Goal: Information Seeking & Learning: Learn about a topic

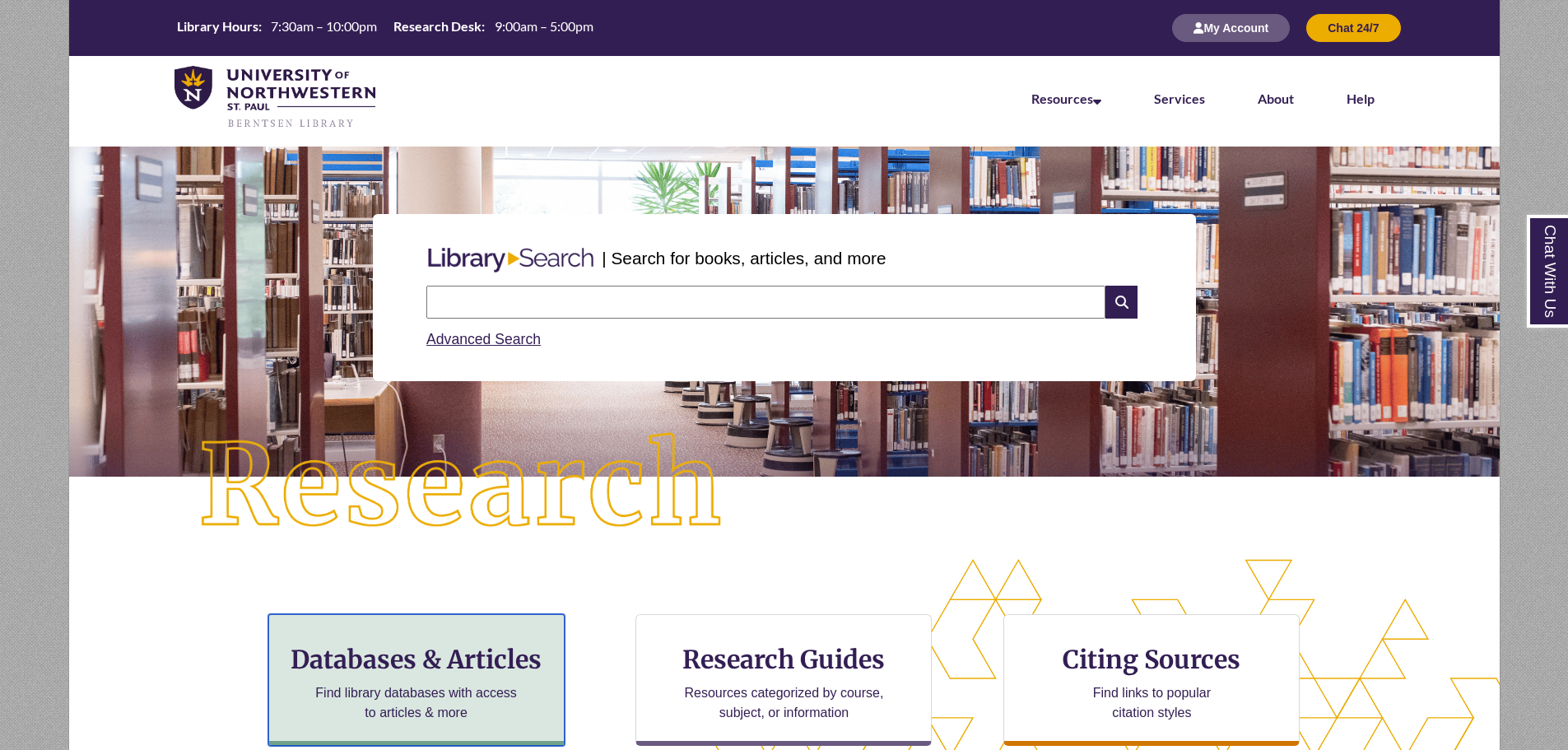
click at [384, 644] on h3 "Databases & Articles" at bounding box center [416, 660] width 268 height 32
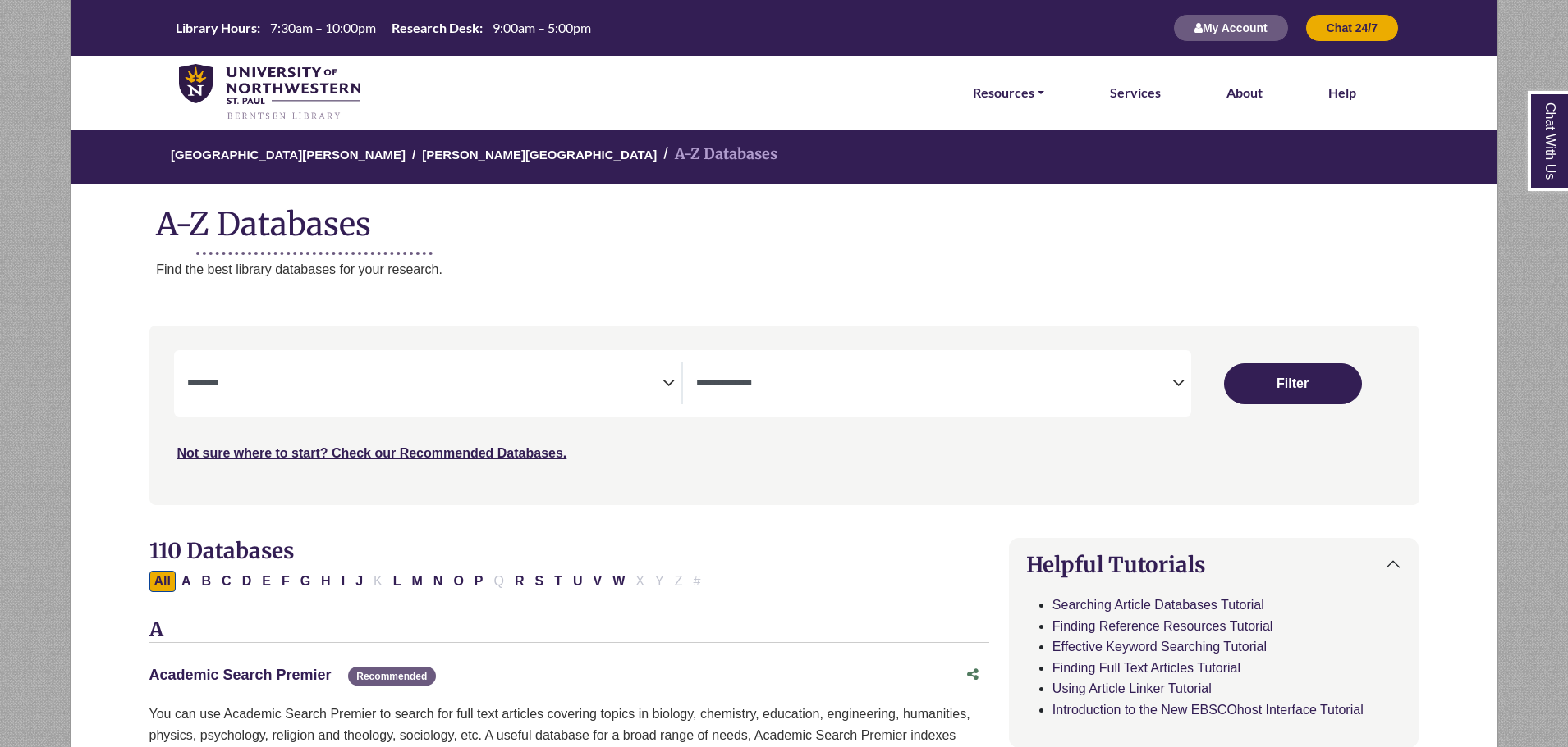
select select "Database Subject Filter"
select select "Database Types Filter"
click at [659, 386] on textarea "Search" at bounding box center [425, 385] width 476 height 13
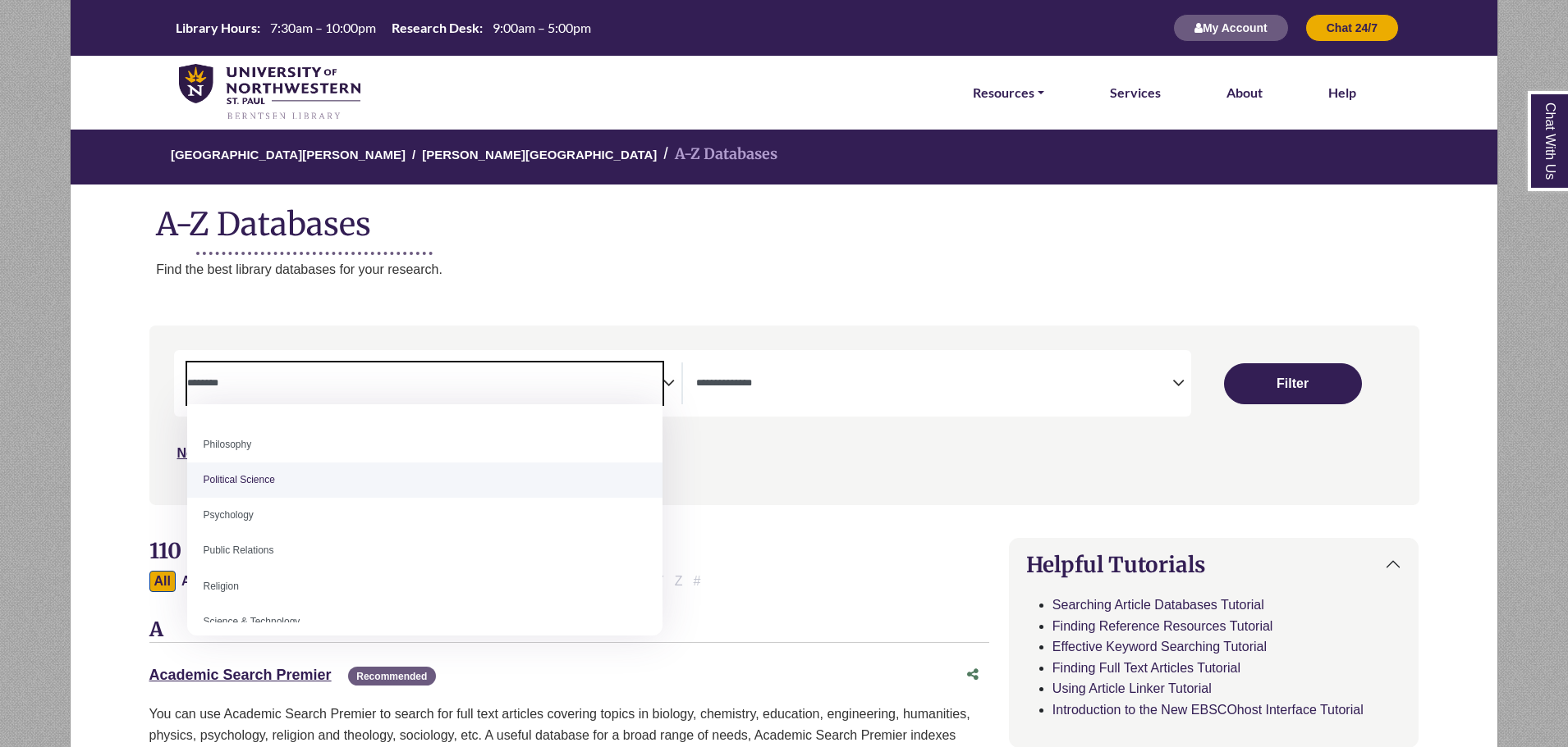
scroll to position [1313, 0]
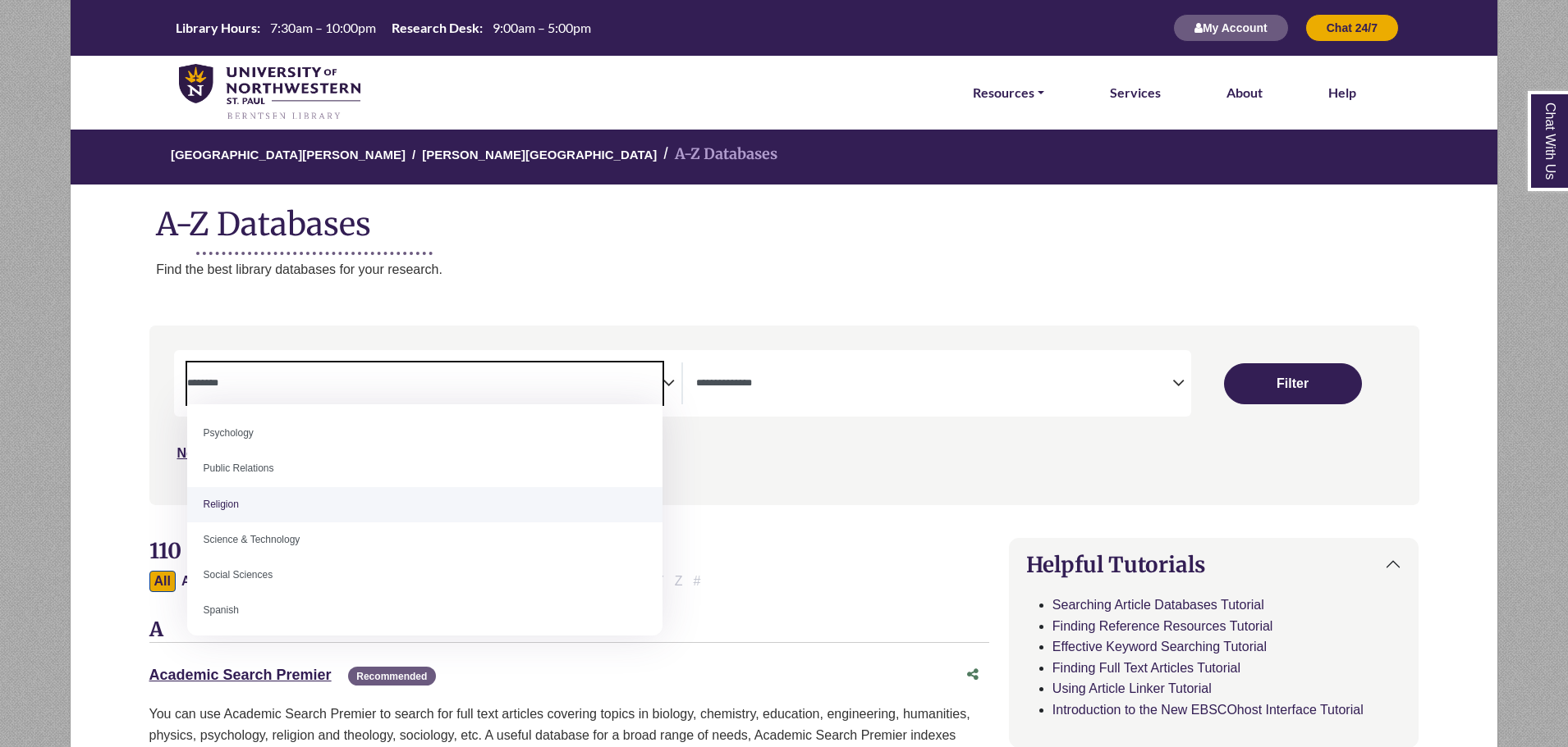
select select "******"
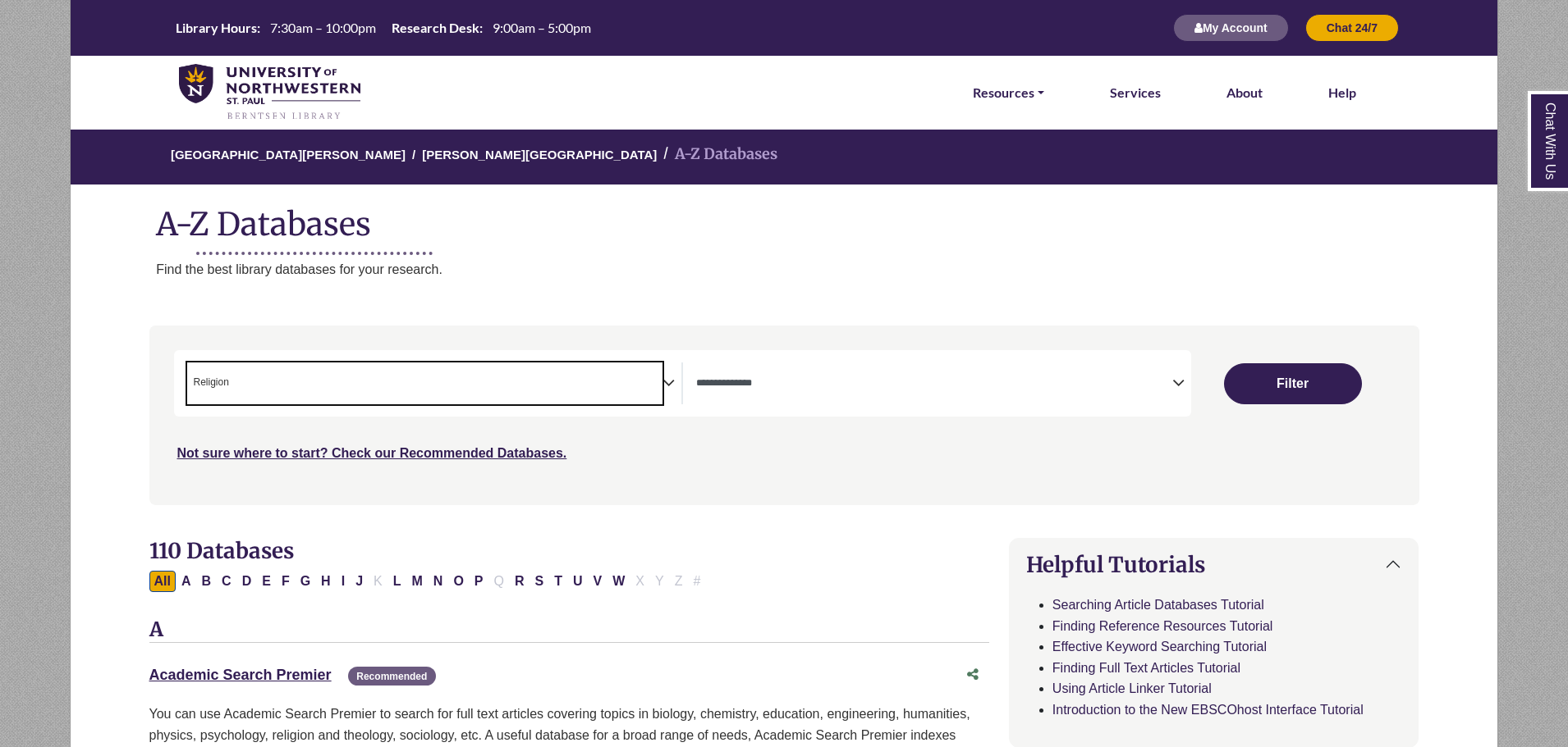
scroll to position [614, 0]
click at [1279, 371] on button "Filter" at bounding box center [1292, 384] width 138 height 41
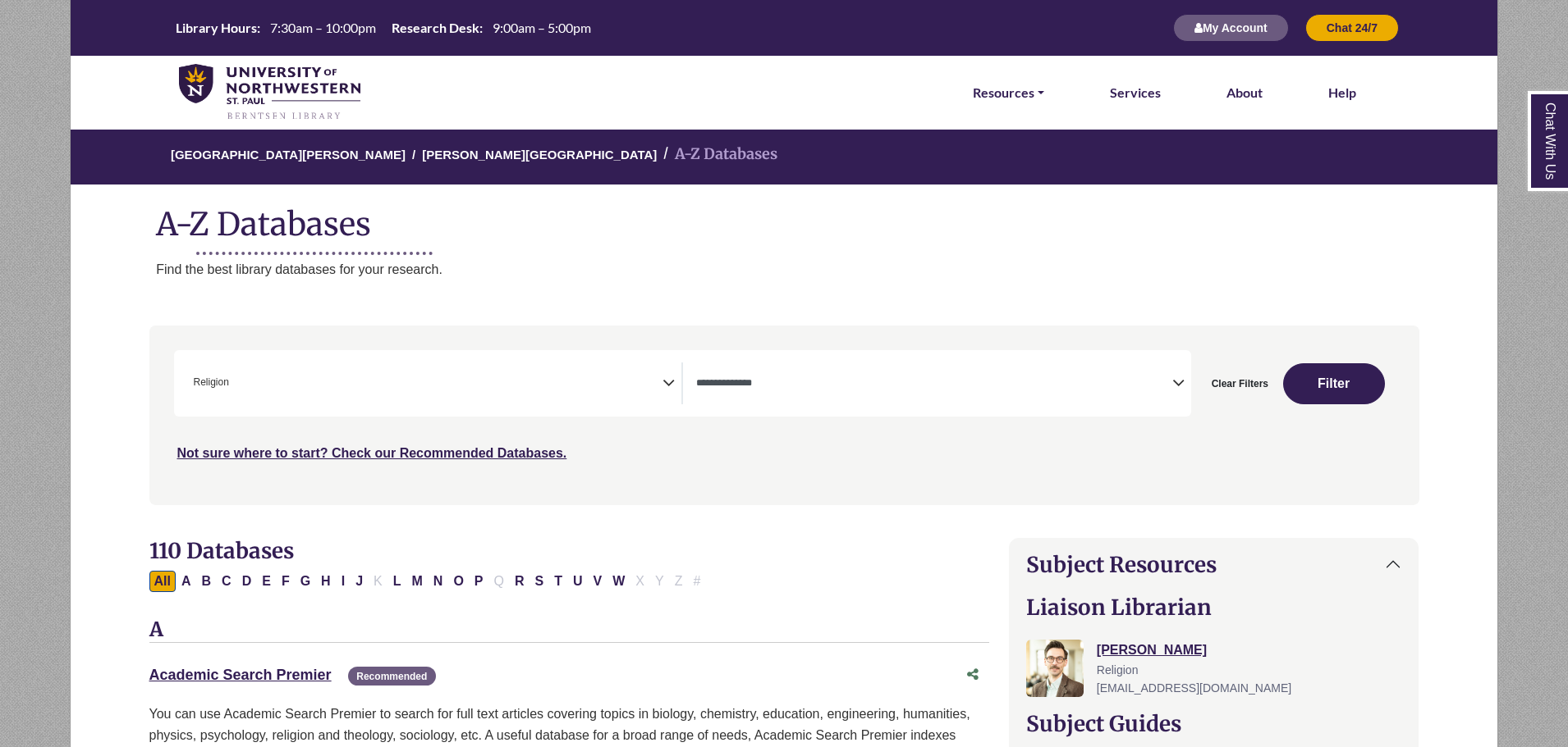
select select "Database Types Filter"
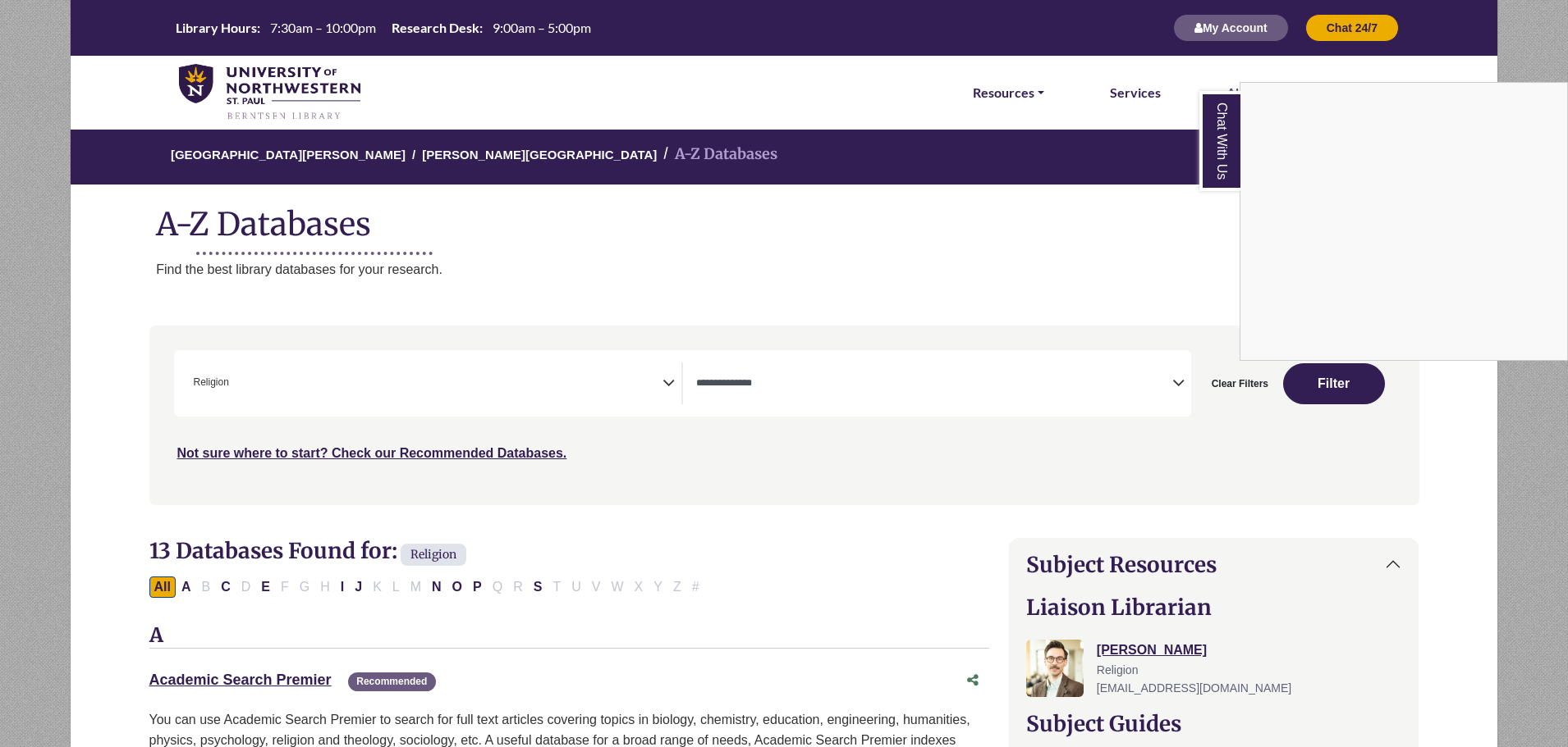
click at [1215, 384] on div "Chat With Us" at bounding box center [784, 373] width 1568 height 747
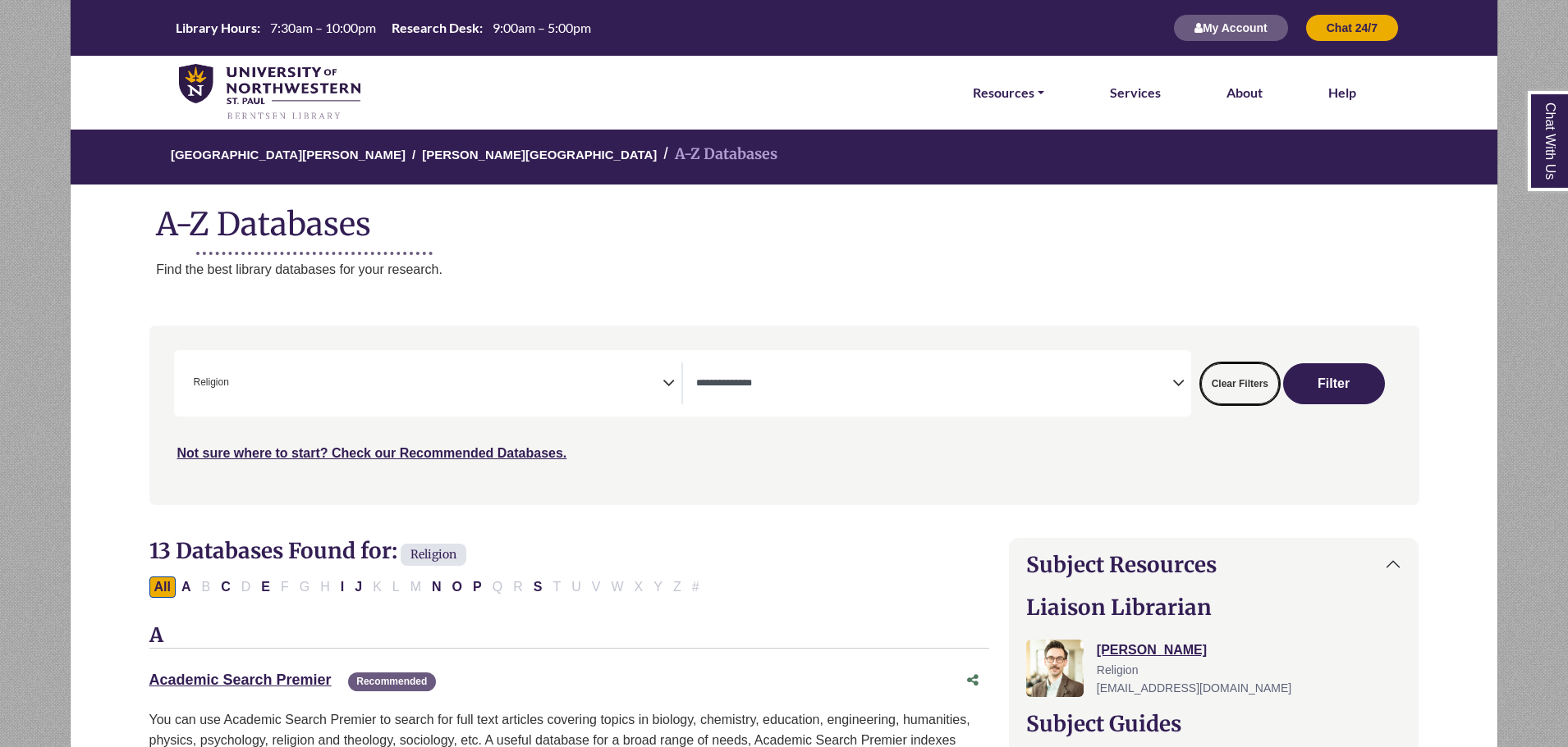
click at [1221, 384] on button "Clear Filters" at bounding box center [1239, 384] width 78 height 41
select select "Database Subject Filter"
select select "Database Types Filter"
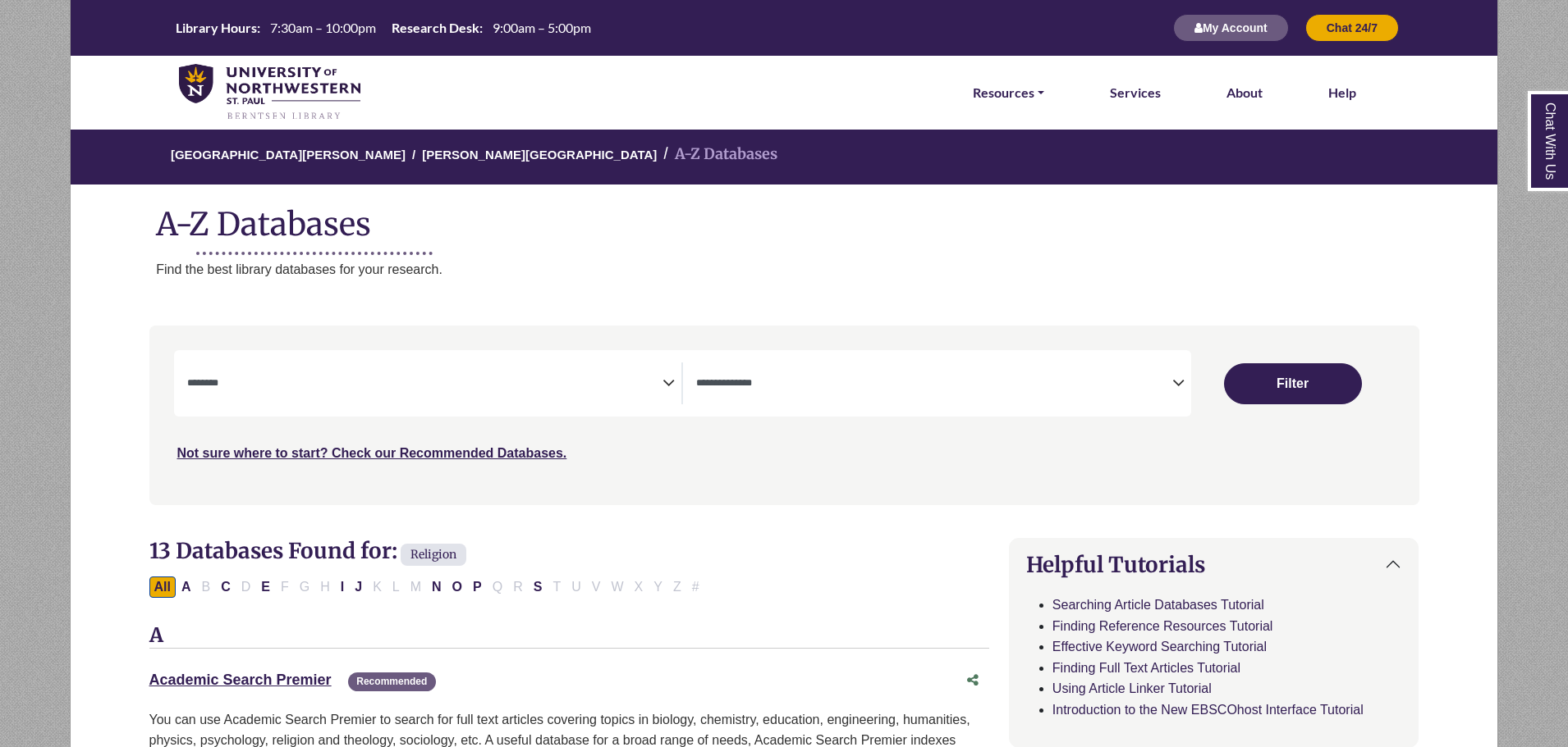
select select "Database Subject Filter"
select select "Database Types Filter"
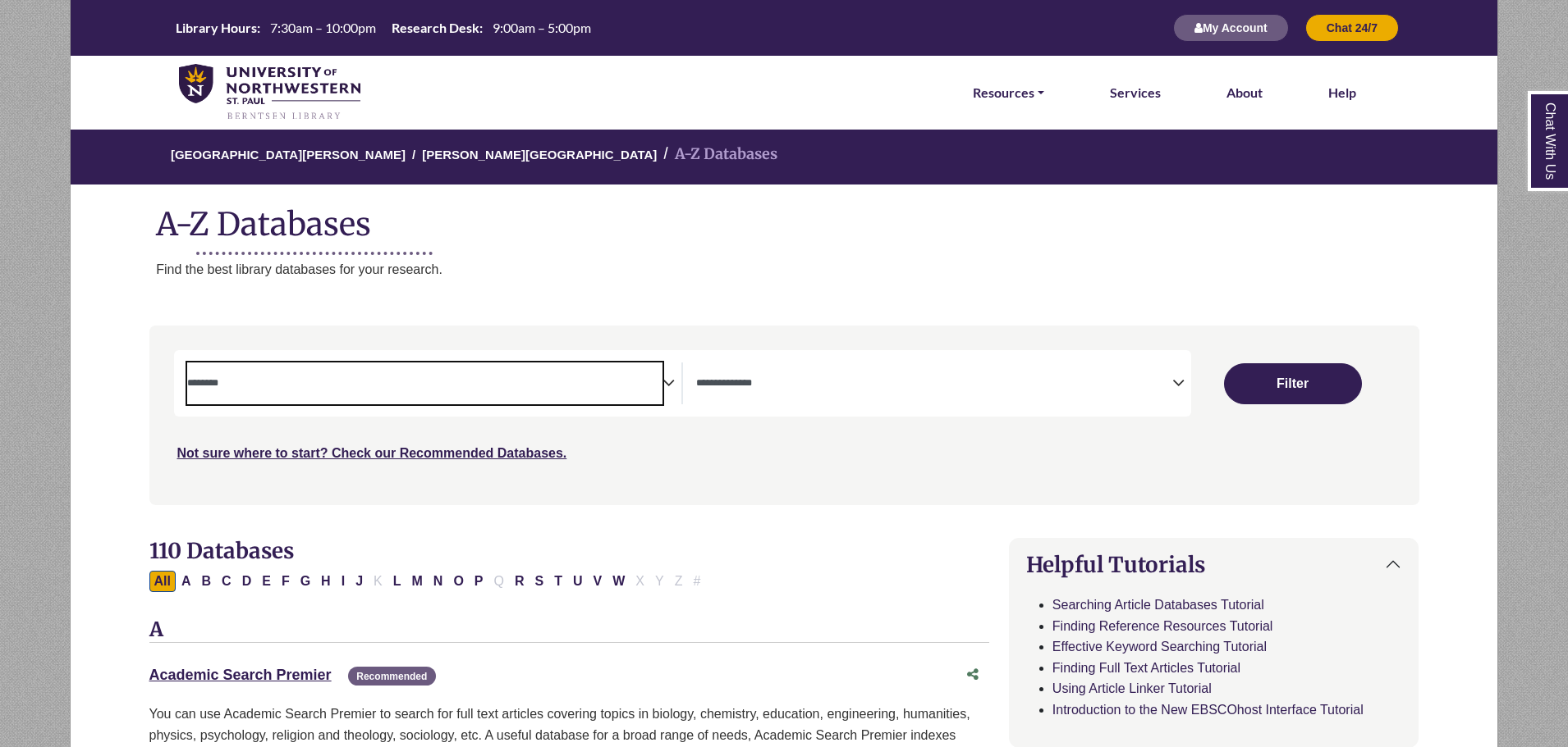
click at [506, 384] on textarea "Search" at bounding box center [425, 385] width 476 height 13
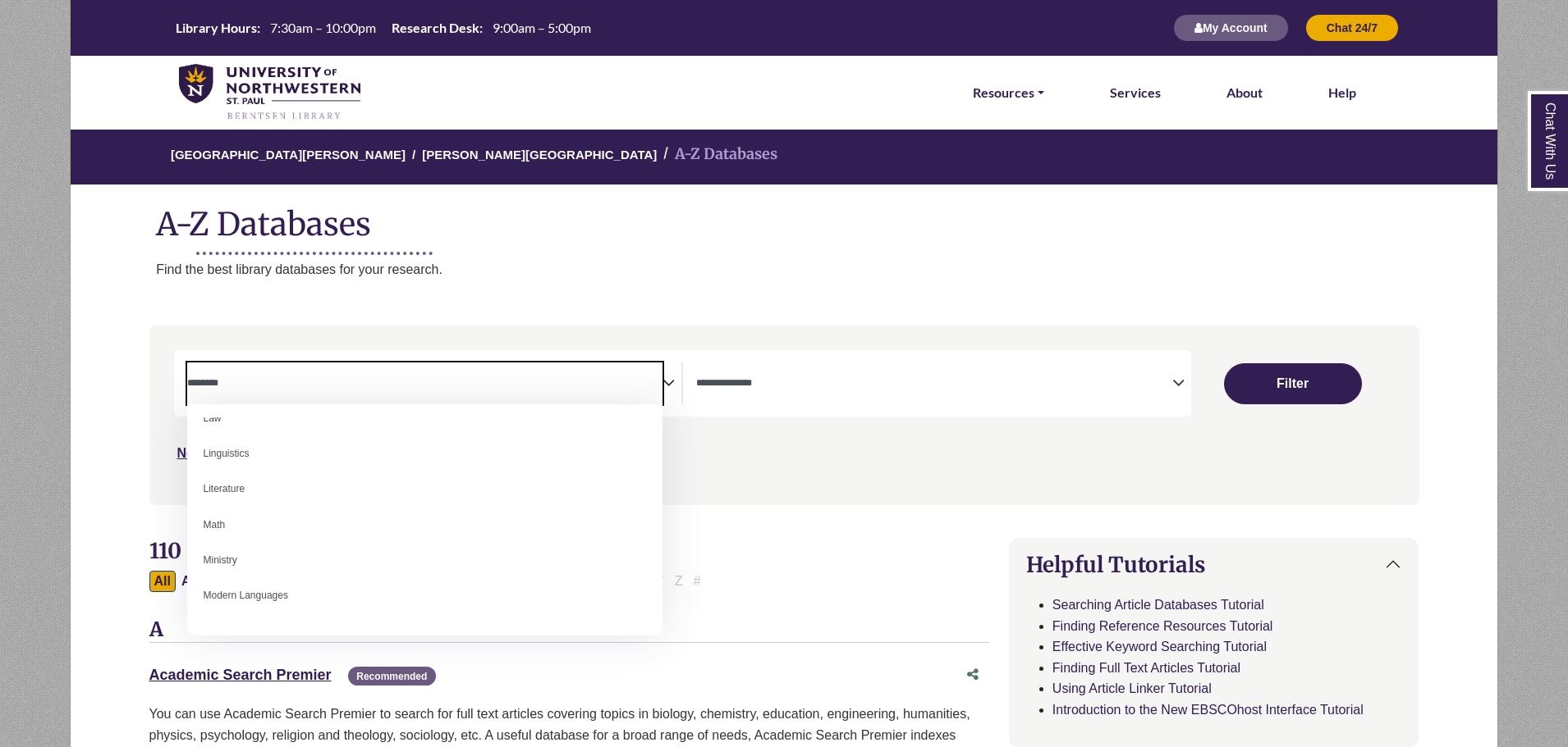
scroll to position [1066, 0]
select select "*****"
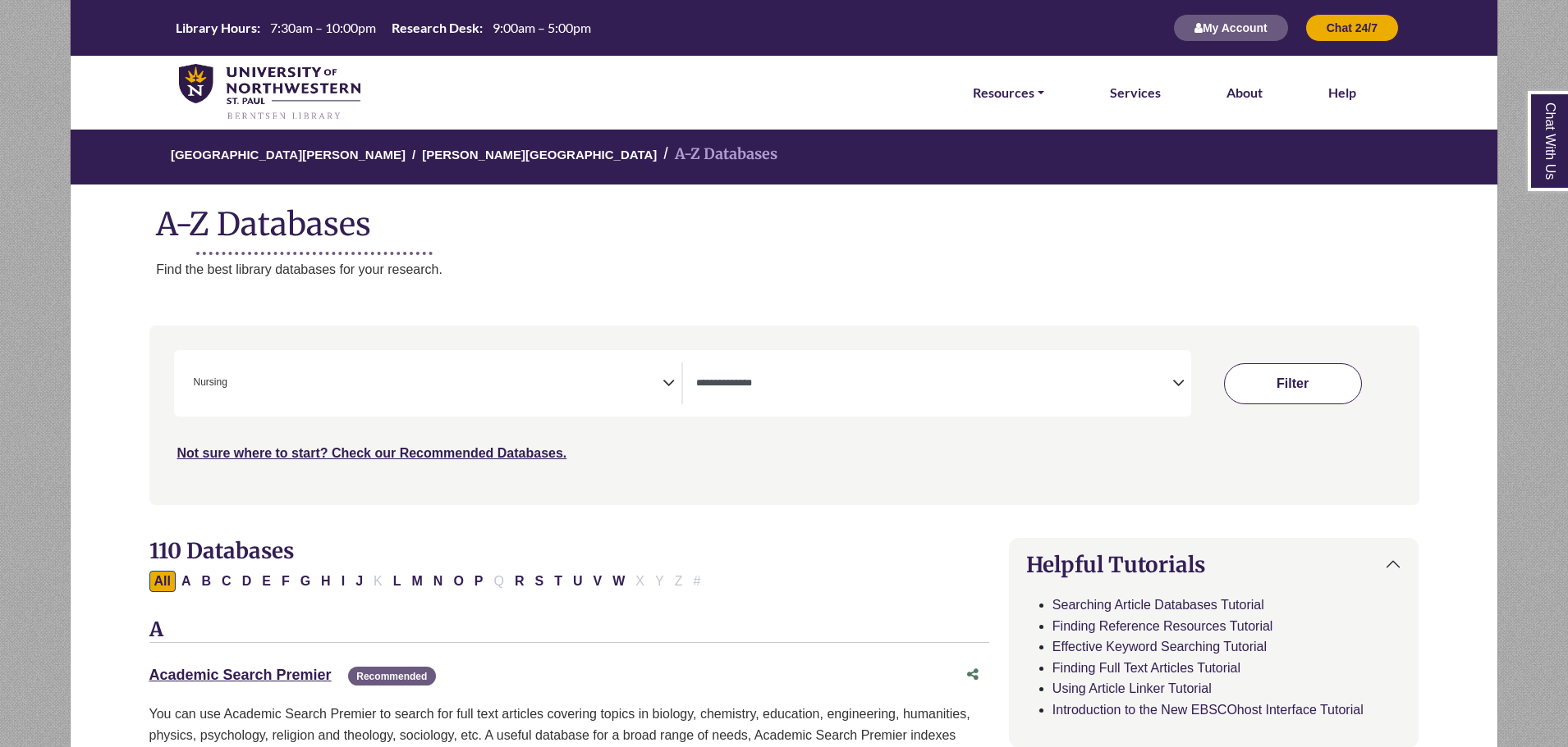
click at [1266, 378] on button "Filter" at bounding box center [1292, 384] width 138 height 41
select select "Database Types Filter"
